Goal: Task Accomplishment & Management: Manage account settings

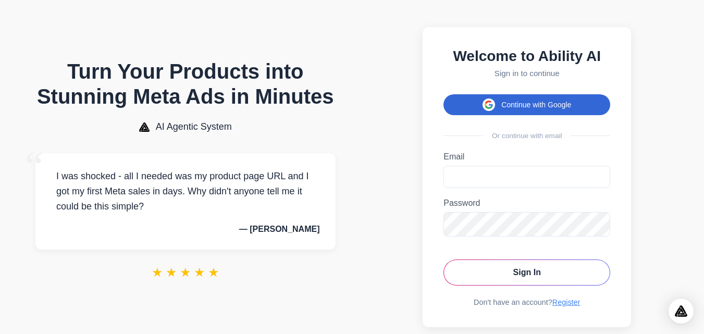
click at [552, 106] on button "Continue with Google" at bounding box center [526, 104] width 167 height 21
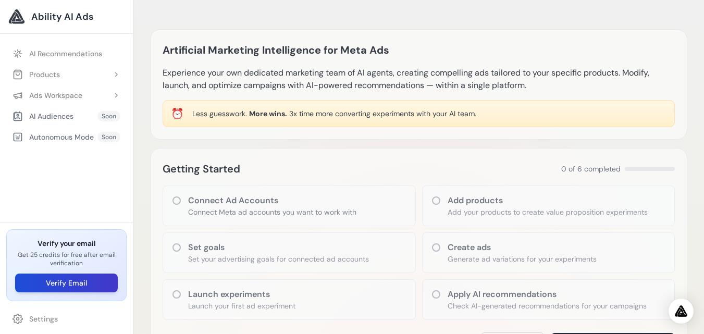
click at [81, 280] on button "Verify Email" at bounding box center [66, 283] width 103 height 19
